Goal: Transaction & Acquisition: Download file/media

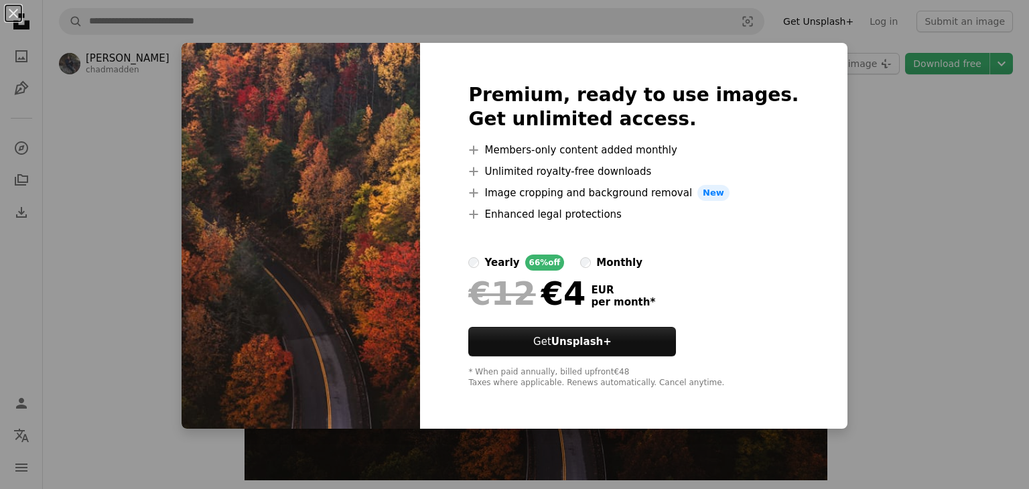
click at [904, 137] on div "An X shape Premium, ready to use images. Get unlimited access. A plus sign Memb…" at bounding box center [514, 244] width 1029 height 489
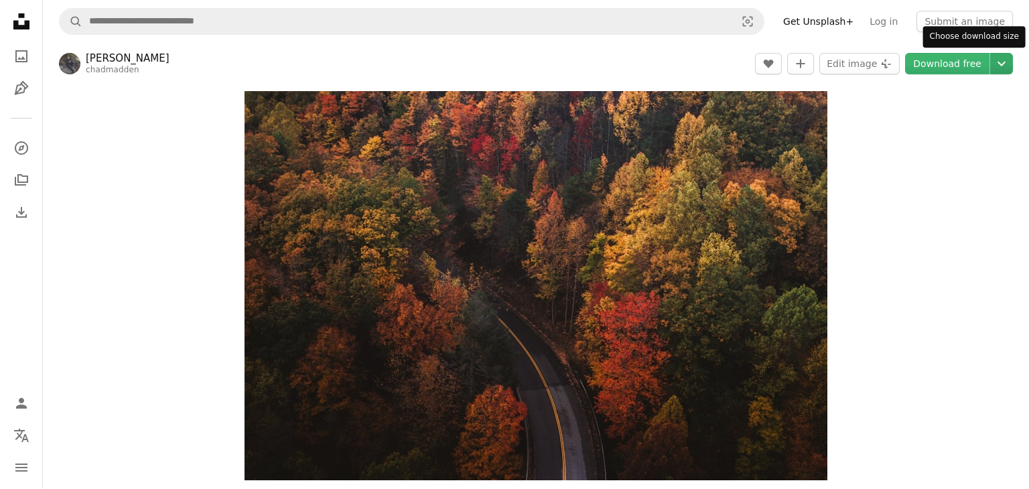
click at [997, 65] on icon "Chevron down" at bounding box center [1001, 64] width 21 height 16
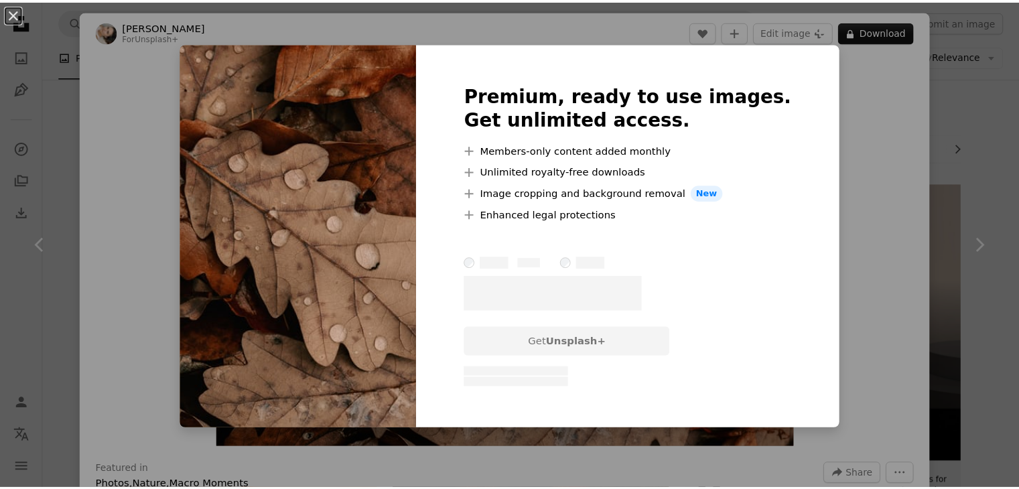
scroll to position [10604, 0]
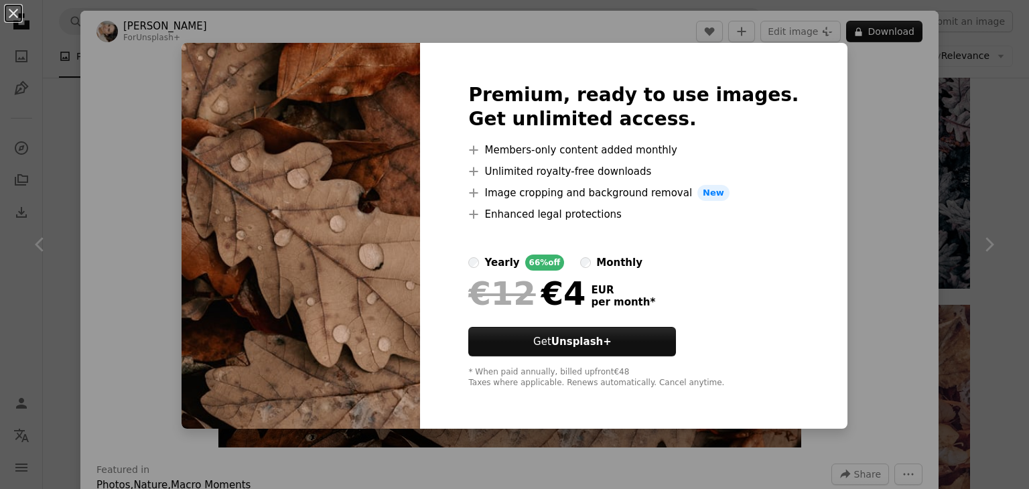
click at [957, 232] on div "An X shape Premium, ready to use images. Get unlimited access. A plus sign Memb…" at bounding box center [514, 244] width 1029 height 489
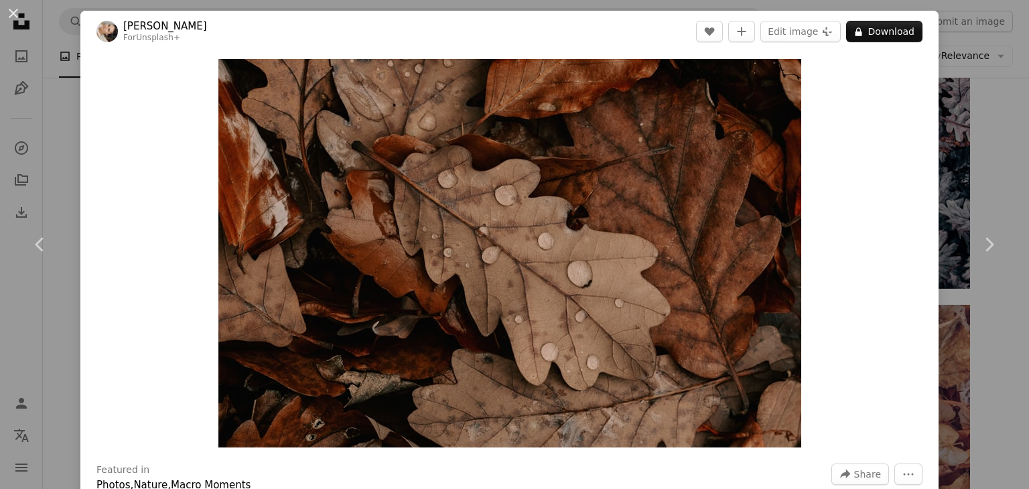
click at [990, 147] on div "An X shape Chevron left Chevron right Polina Kuzovkova For Unsplash+ A heart A …" at bounding box center [514, 244] width 1029 height 489
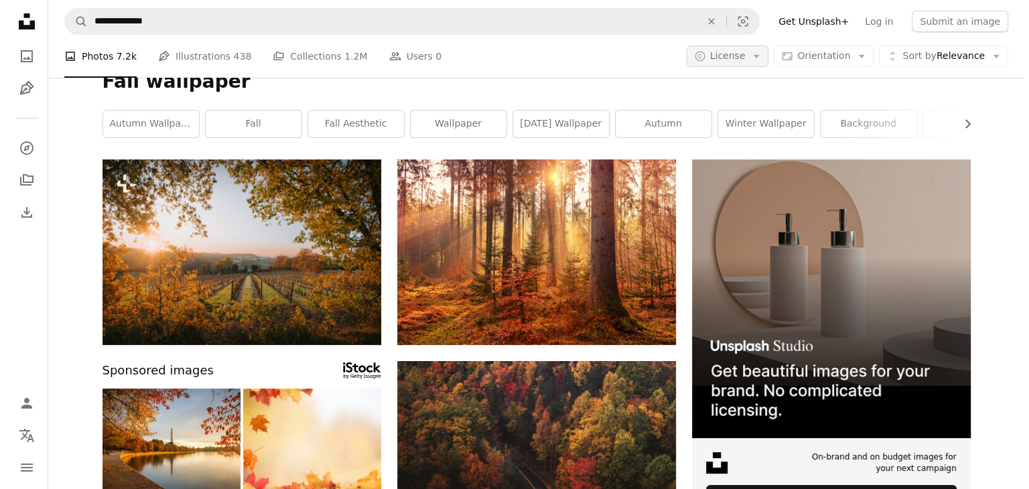
scroll to position [24, 0]
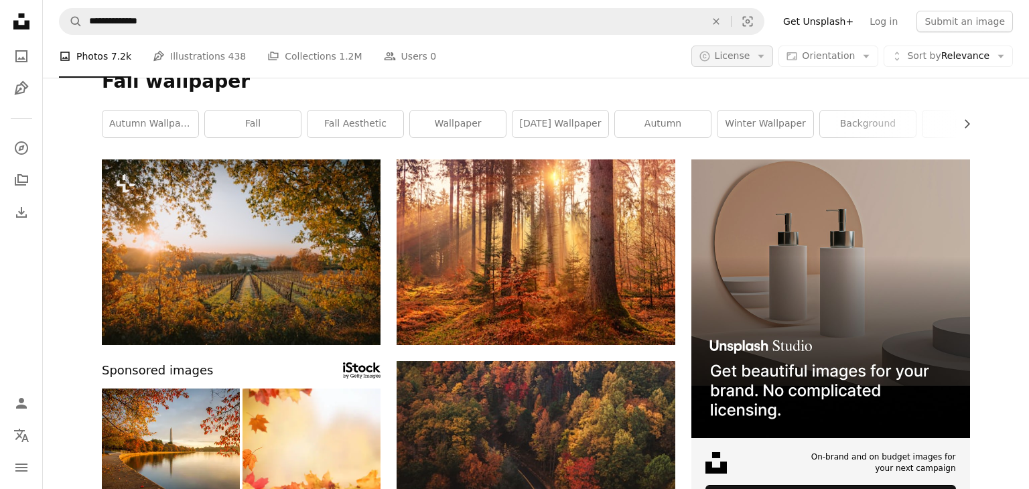
click at [757, 62] on icon "Arrow down" at bounding box center [761, 56] width 12 height 12
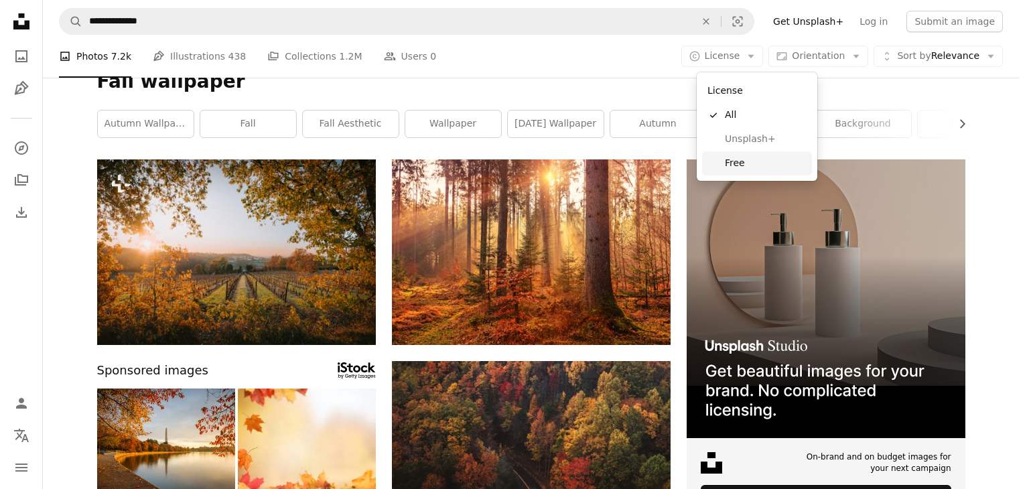
click at [749, 164] on span "Free" at bounding box center [766, 163] width 82 height 13
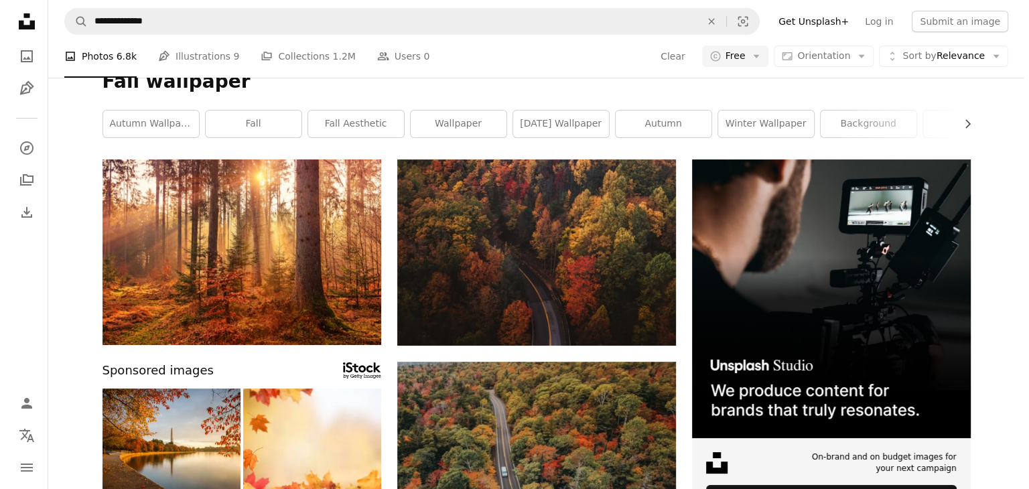
scroll to position [1139, 0]
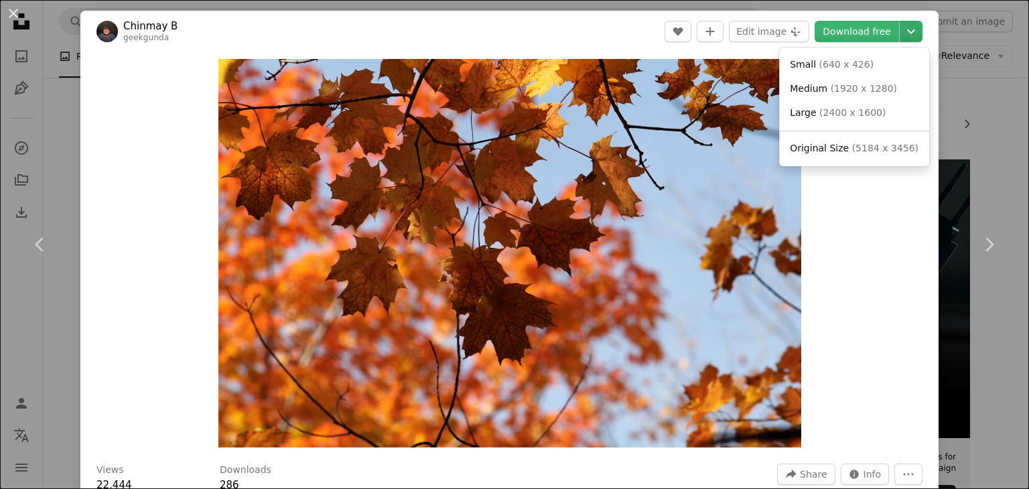
click at [901, 31] on icon "Chevron down" at bounding box center [911, 31] width 21 height 16
click at [852, 86] on span "( 1920 x 1280 )" at bounding box center [864, 88] width 66 height 11
